Goal: Task Accomplishment & Management: Complete application form

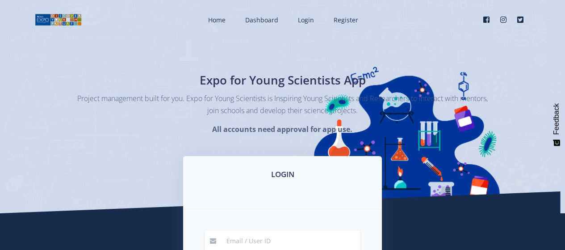
scroll to position [90, 0]
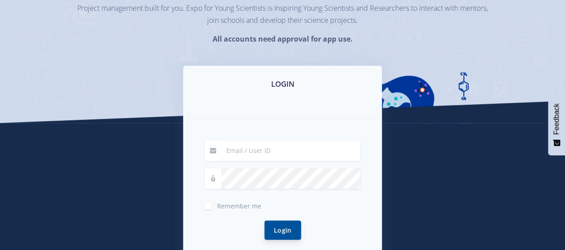
type input "someramahir2010@gmail.com"
click at [287, 229] on button "Login" at bounding box center [282, 229] width 37 height 19
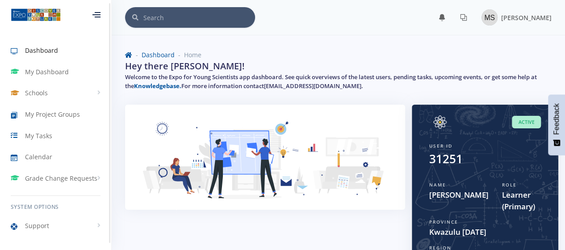
click at [28, 50] on span "Dashboard" at bounding box center [41, 50] width 33 height 9
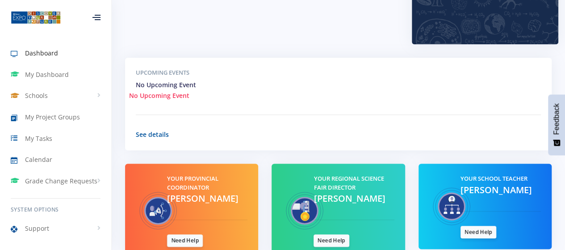
scroll to position [347, 0]
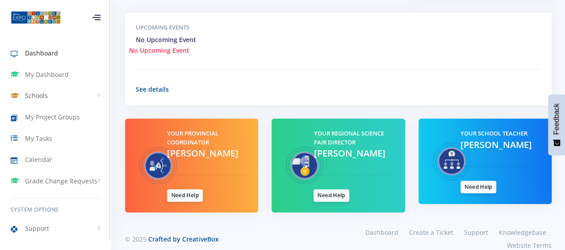
click at [92, 95] on link "Schools" at bounding box center [55, 95] width 111 height 21
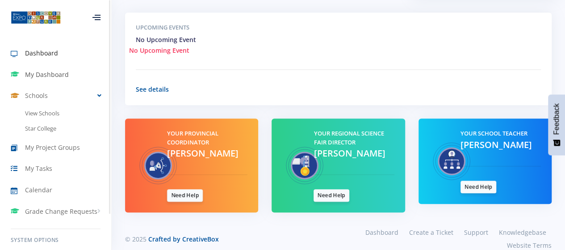
click at [38, 72] on span "My Dashboard" at bounding box center [47, 74] width 44 height 9
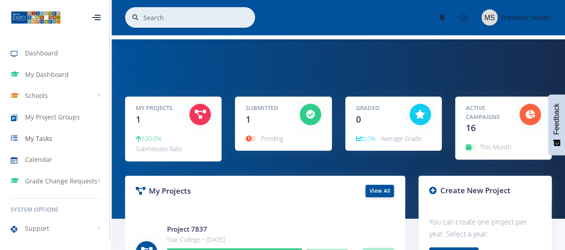
click at [41, 134] on span "My Tasks" at bounding box center [38, 137] width 27 height 9
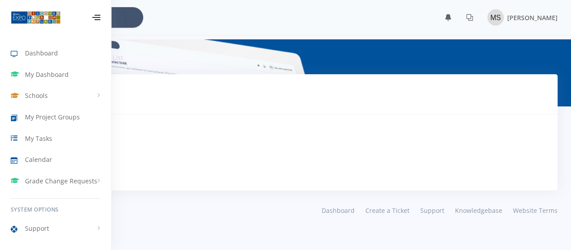
scroll to position [7, 7]
click at [49, 117] on span "My Project Groups" at bounding box center [52, 116] width 55 height 9
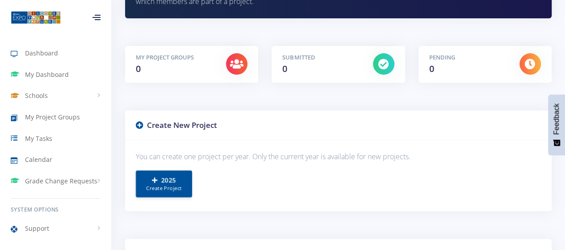
scroll to position [134, 0]
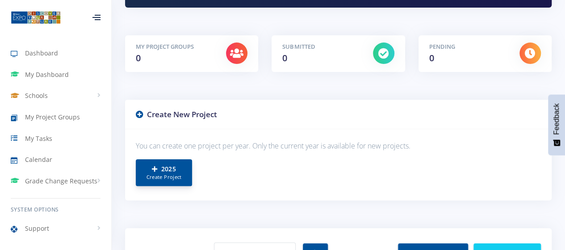
click at [154, 168] on icon at bounding box center [154, 169] width 5 height 6
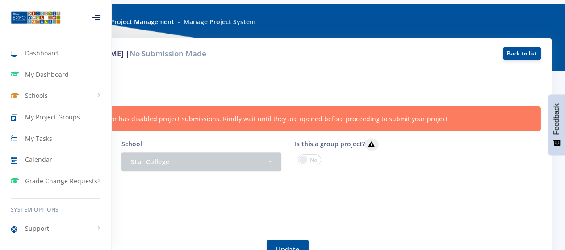
scroll to position [89, 0]
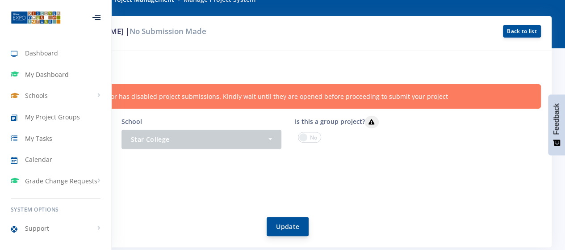
click at [293, 225] on button "Update" at bounding box center [287, 225] width 42 height 19
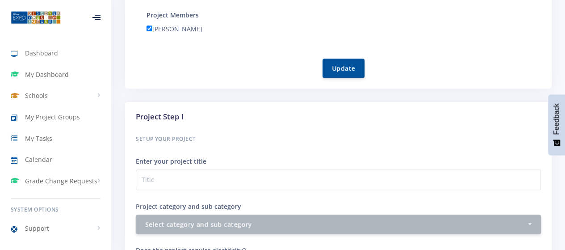
scroll to position [312, 0]
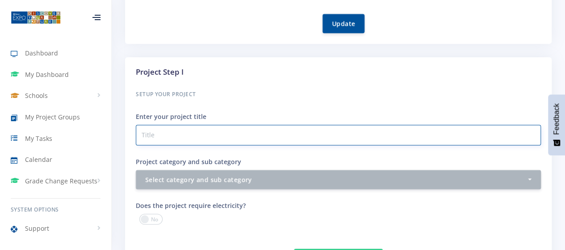
click at [201, 133] on input "Project category and sub category" at bounding box center [338, 135] width 405 height 21
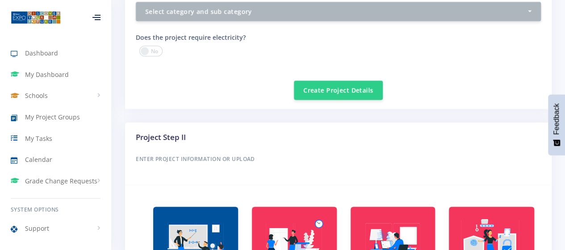
scroll to position [491, 0]
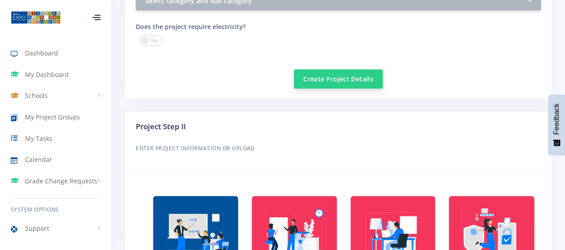
type input "Eco [MEDICAL_DATA] - Harnessing Nature for Renal Support"
click at [339, 78] on button "Create Project Details" at bounding box center [338, 78] width 89 height 19
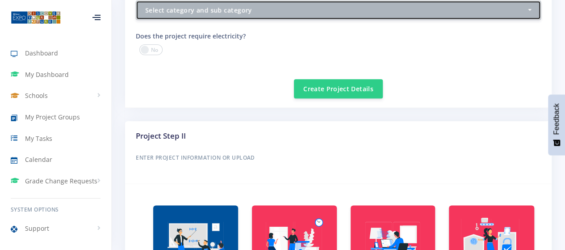
scroll to position [392, 0]
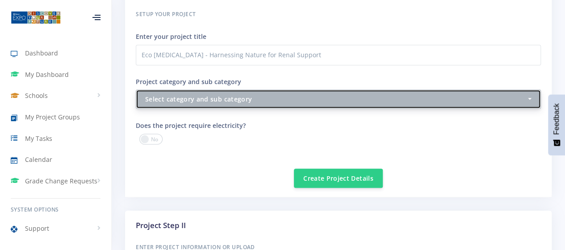
click at [278, 98] on div "Select category and sub category" at bounding box center [335, 98] width 381 height 9
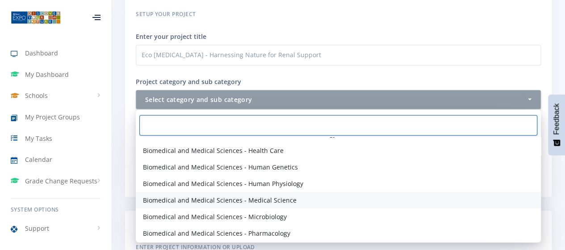
scroll to position [223, 0]
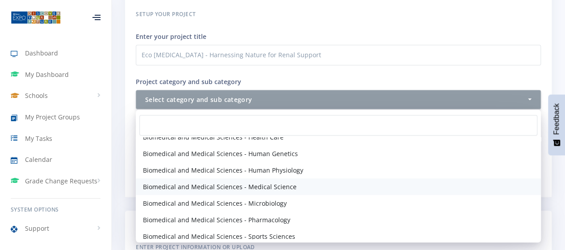
click at [248, 186] on span "Biomedical and Medical Sciences - Medical Science" at bounding box center [220, 186] width 154 height 9
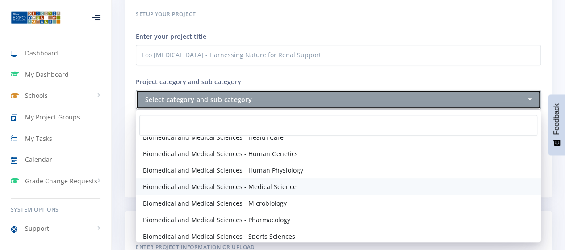
select select "16"
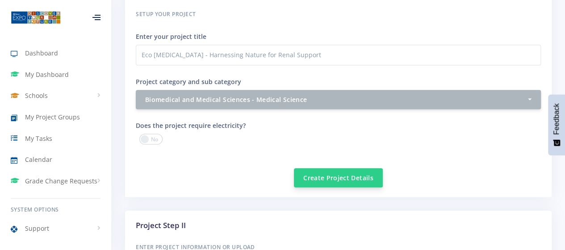
click at [330, 176] on button "Create Project Details" at bounding box center [338, 177] width 89 height 19
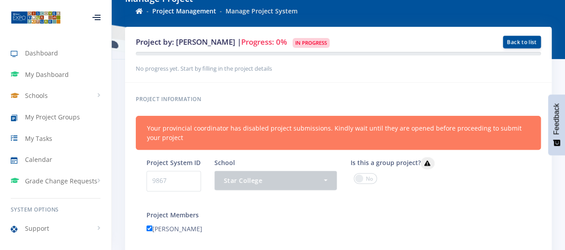
scroll to position [134, 0]
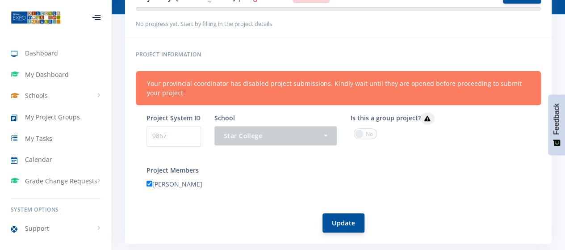
click at [350, 224] on button "Update" at bounding box center [343, 222] width 42 height 19
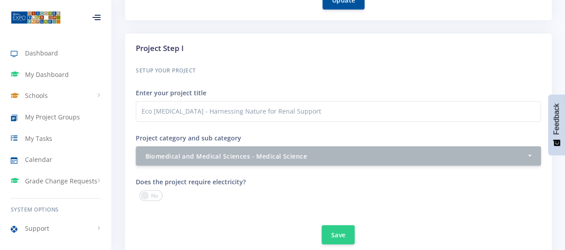
scroll to position [402, 0]
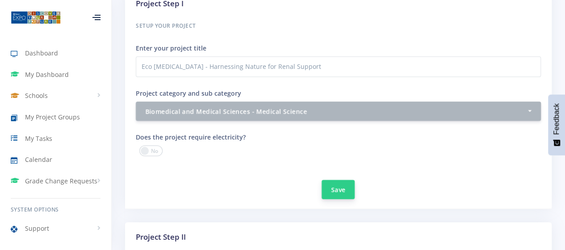
click at [337, 189] on button "Save" at bounding box center [337, 188] width 33 height 19
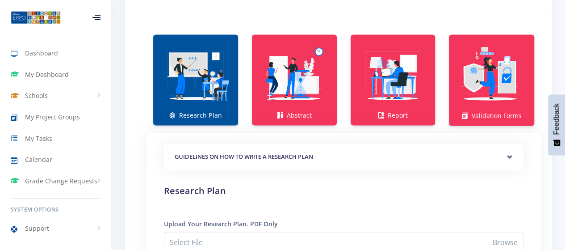
scroll to position [670, 0]
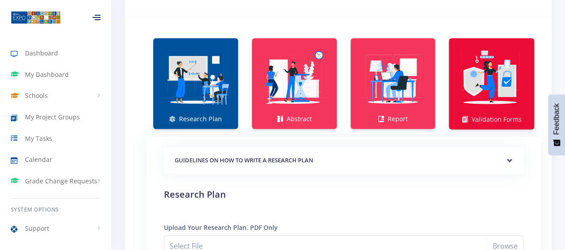
click at [488, 78] on img at bounding box center [491, 78] width 71 height 71
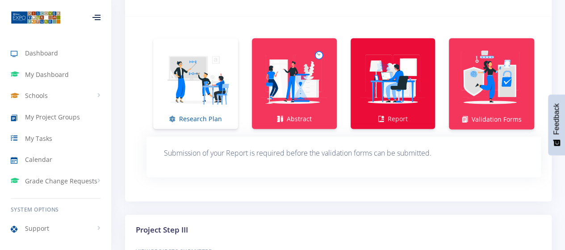
click at [394, 92] on img at bounding box center [393, 78] width 71 height 71
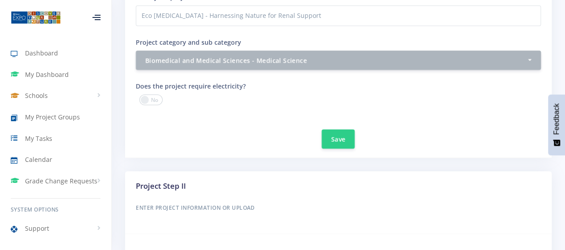
scroll to position [428, 0]
